Goal: Communication & Community: Answer question/provide support

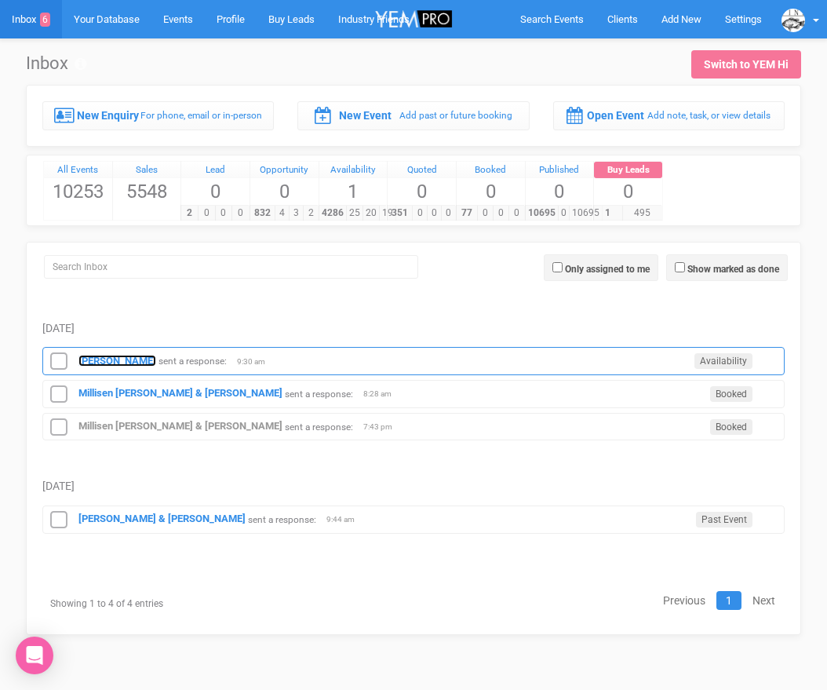
click at [138, 356] on strong "[PERSON_NAME]" at bounding box center [117, 361] width 78 height 12
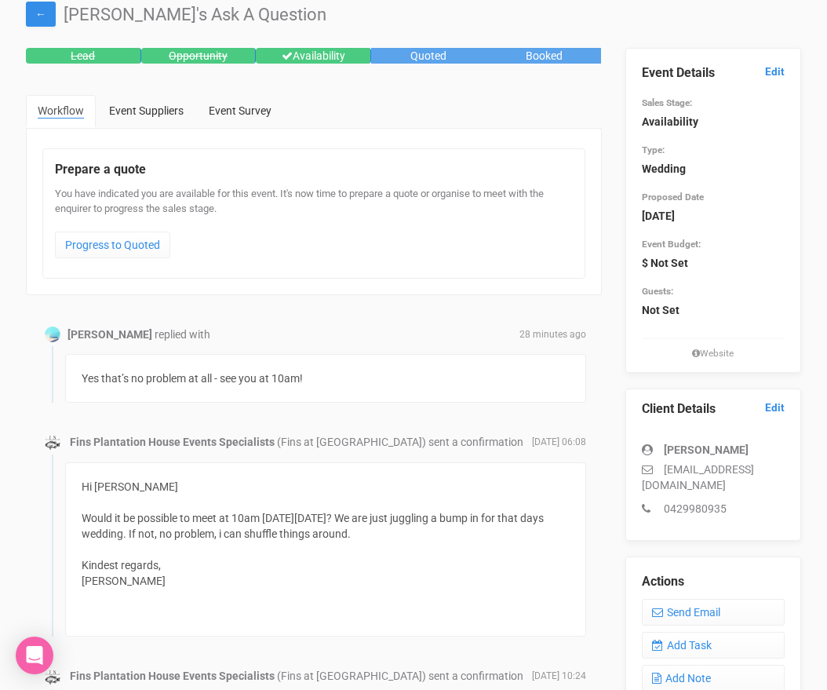
scroll to position [60, 0]
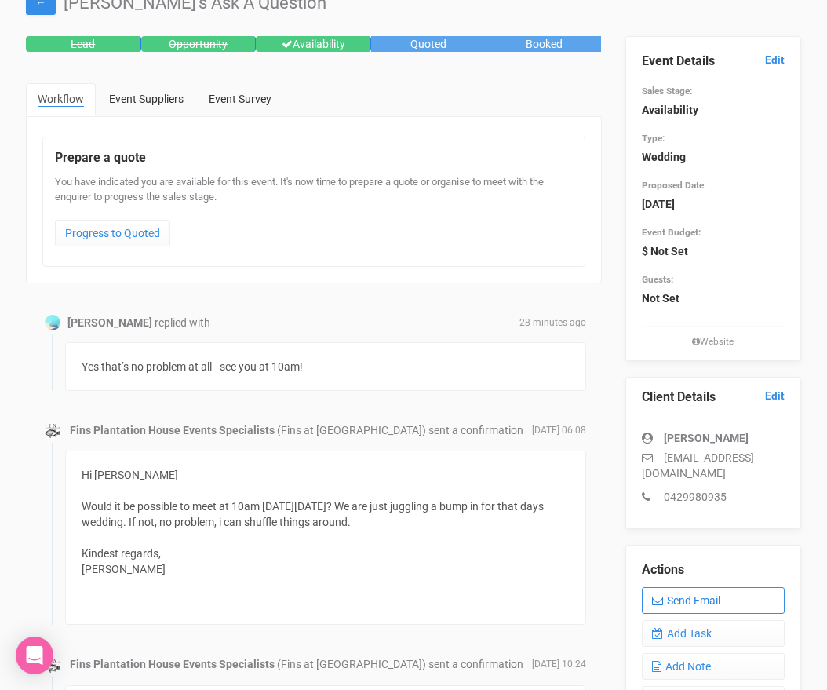
click at [680, 593] on link "Send Email" at bounding box center [714, 600] width 144 height 27
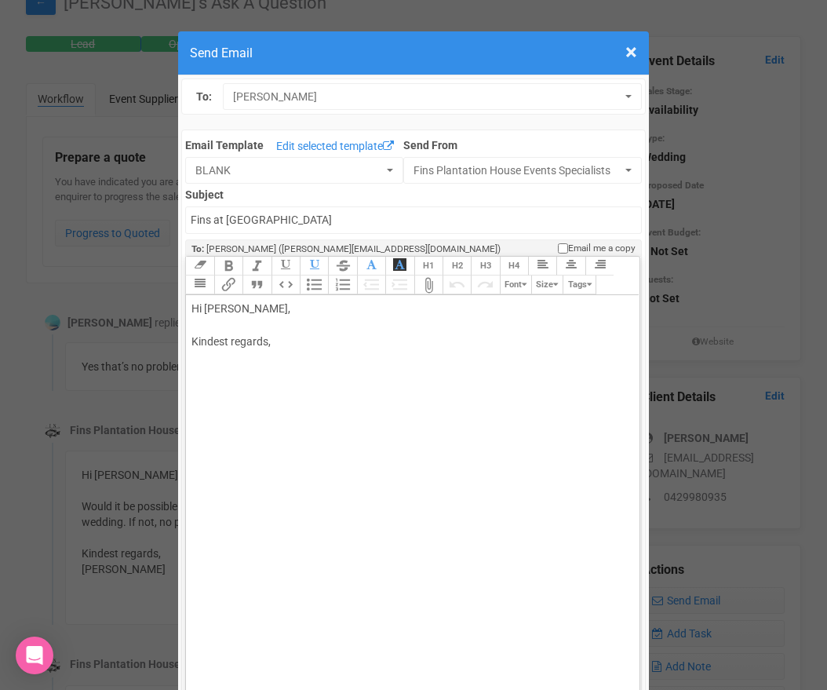
drag, startPoint x: 243, startPoint y: 309, endPoint x: 305, endPoint y: 312, distance: 62.0
click at [305, 312] on div "Hi [PERSON_NAME], Kindest regards," at bounding box center [409, 342] width 436 height 82
click at [255, 384] on div "Hi [PERSON_NAME] Thank you so much! See you then. Kindest regards," at bounding box center [409, 358] width 436 height 115
type trix-editor "<div>Hi [PERSON_NAME];<br><br>Thank you so much! See you then.<br><br>Kindest r…"
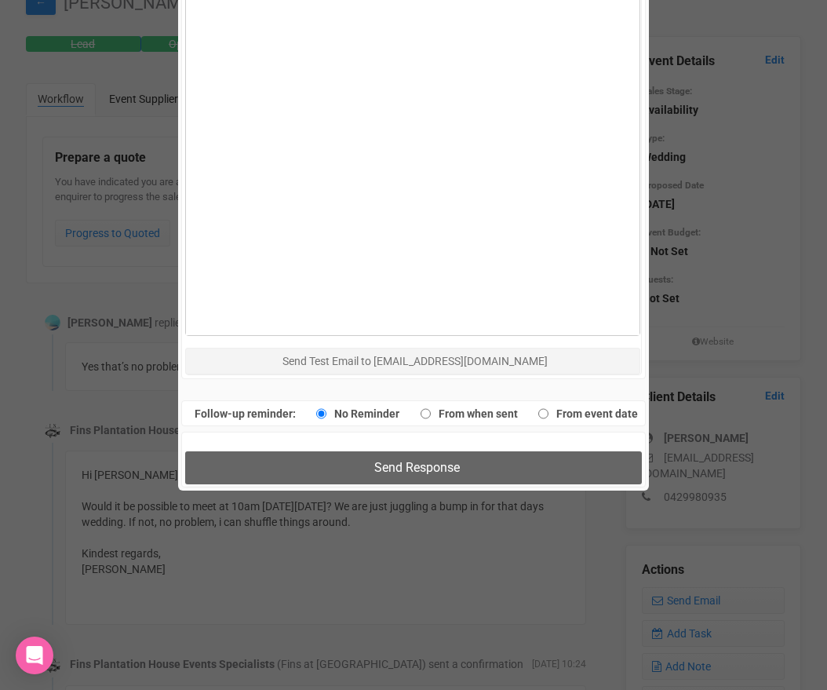
scroll to position [1019, 0]
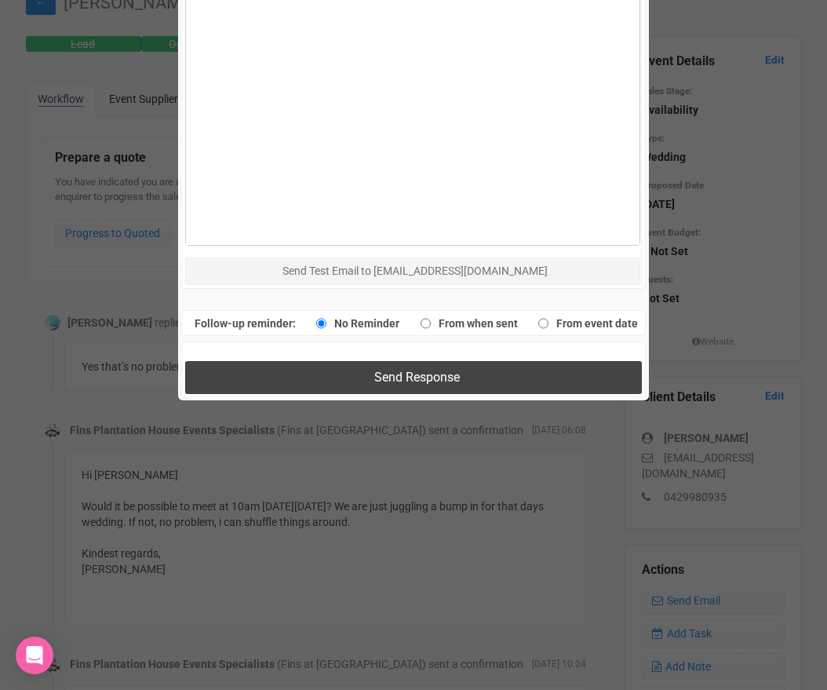
click at [336, 379] on button "Send Response" at bounding box center [413, 377] width 456 height 32
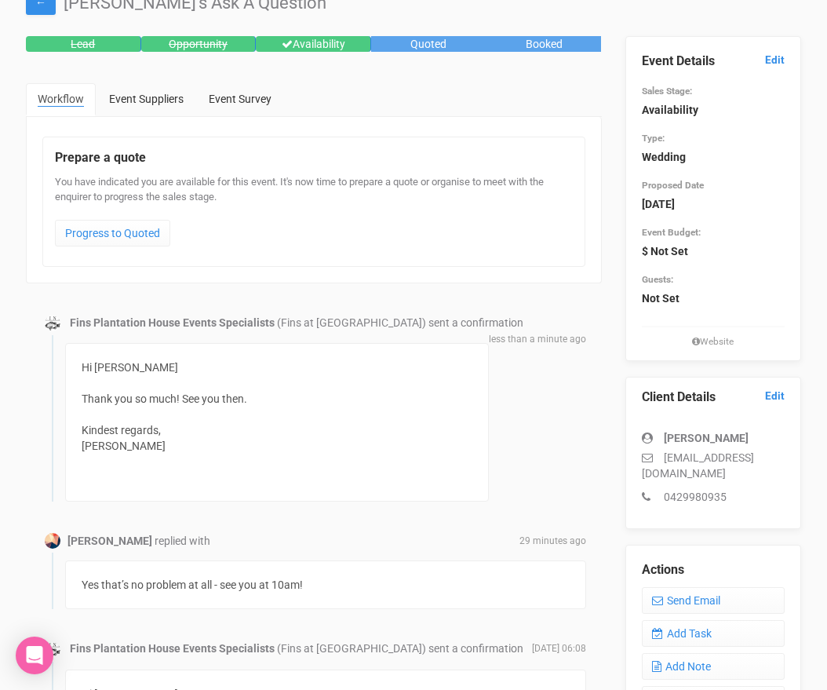
scroll to position [0, 0]
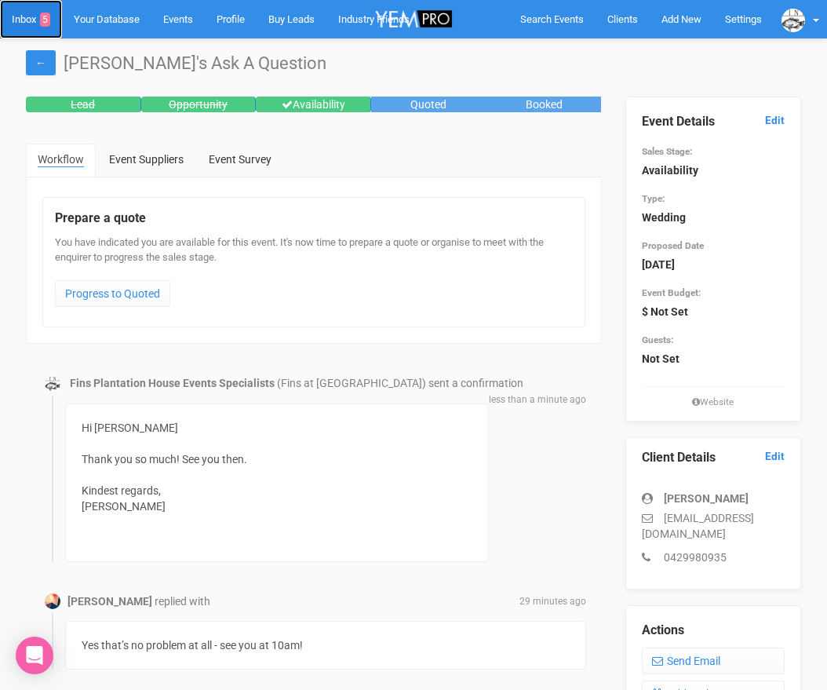
click at [27, 16] on link "Inbox 5" at bounding box center [31, 19] width 62 height 38
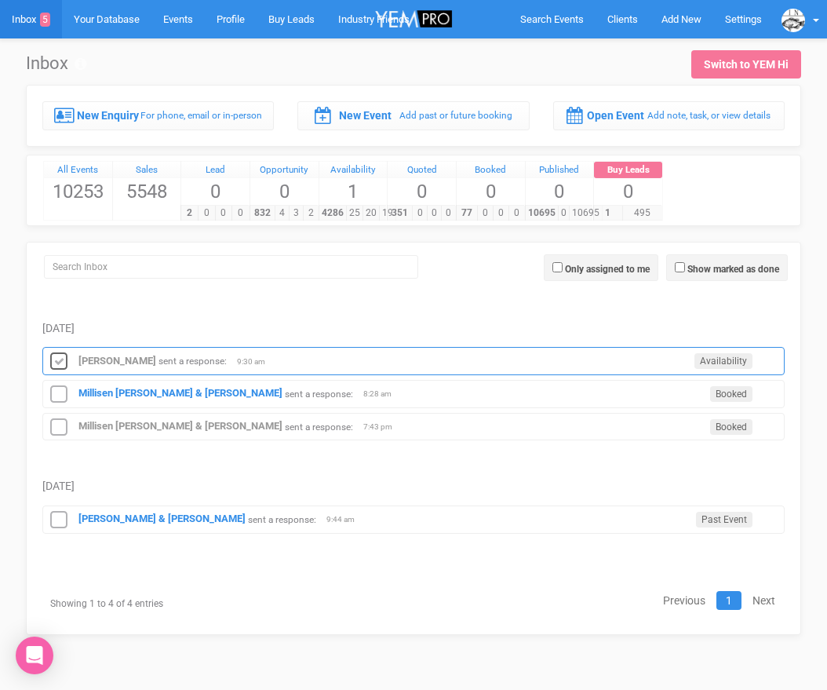
click at [64, 357] on icon at bounding box center [59, 362] width 24 height 20
